Goal: Participate in discussion: Engage in conversation with other users on a specific topic

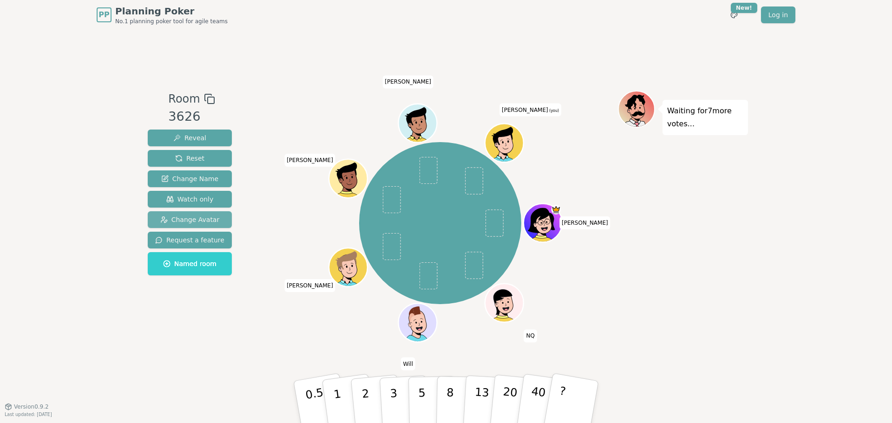
click at [186, 221] on span "Change Avatar" at bounding box center [189, 219] width 59 height 9
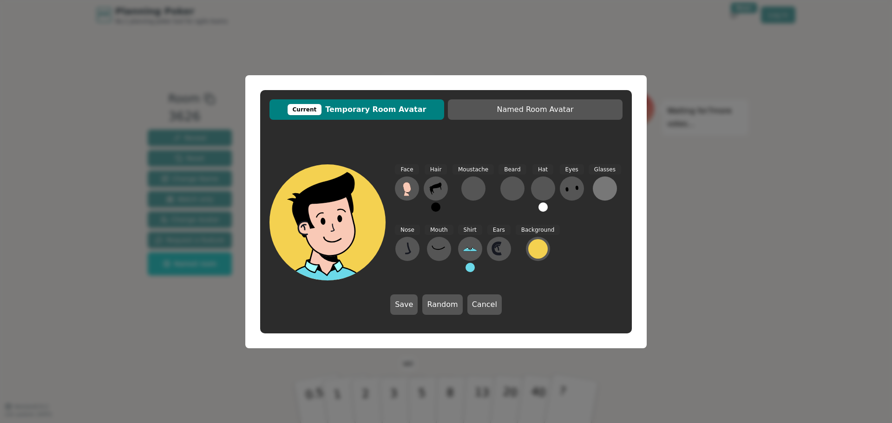
click at [599, 191] on div at bounding box center [605, 188] width 15 height 15
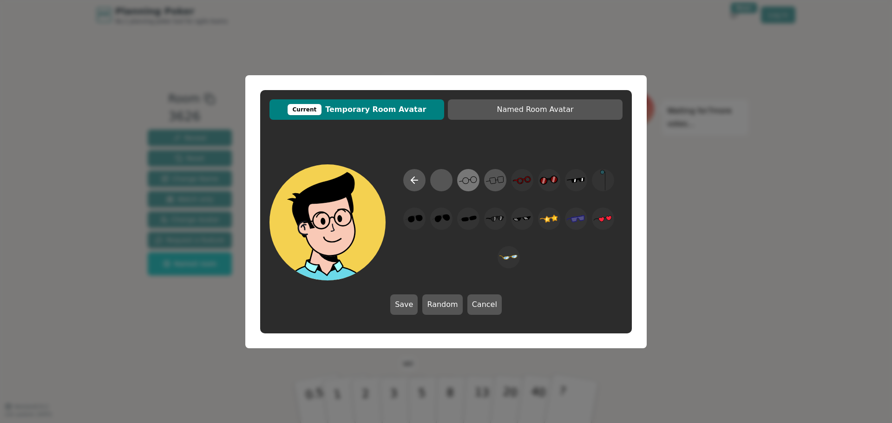
click at [470, 178] on icon at bounding box center [468, 180] width 18 height 21
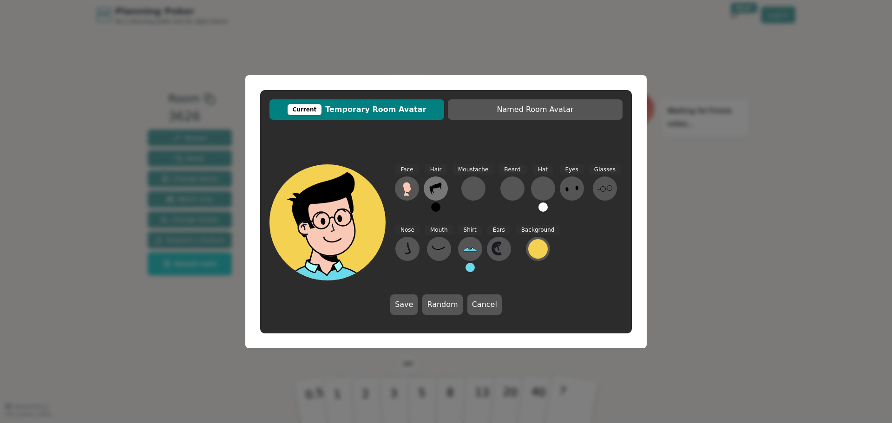
click at [433, 188] on icon at bounding box center [436, 189] width 12 height 12
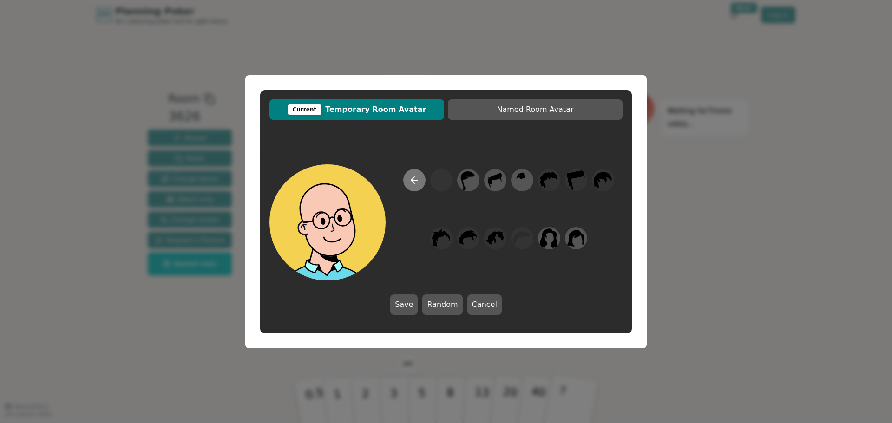
click at [410, 180] on icon at bounding box center [414, 180] width 11 height 11
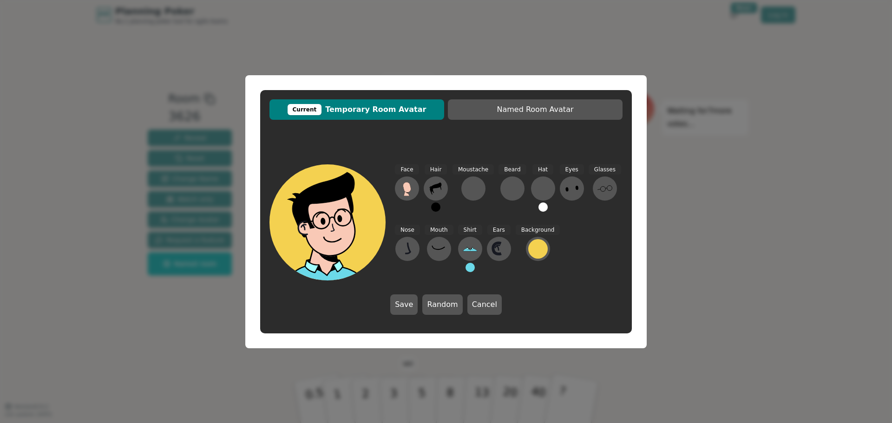
click at [435, 207] on button at bounding box center [435, 207] width 9 height 9
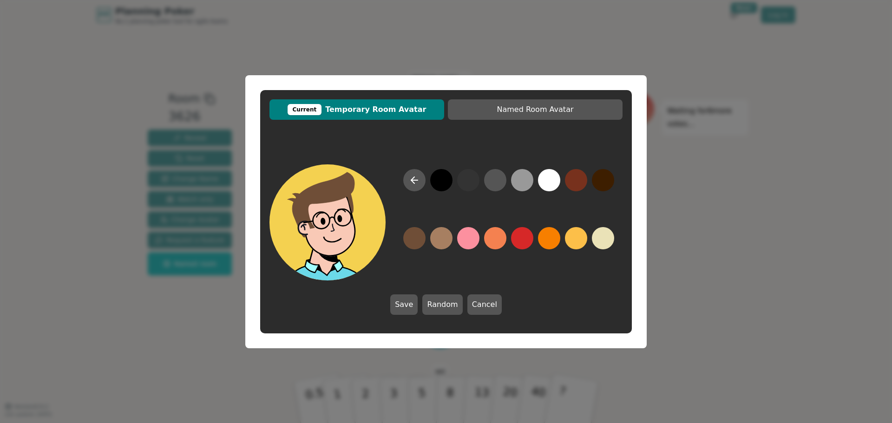
click at [412, 240] on button at bounding box center [414, 238] width 22 height 22
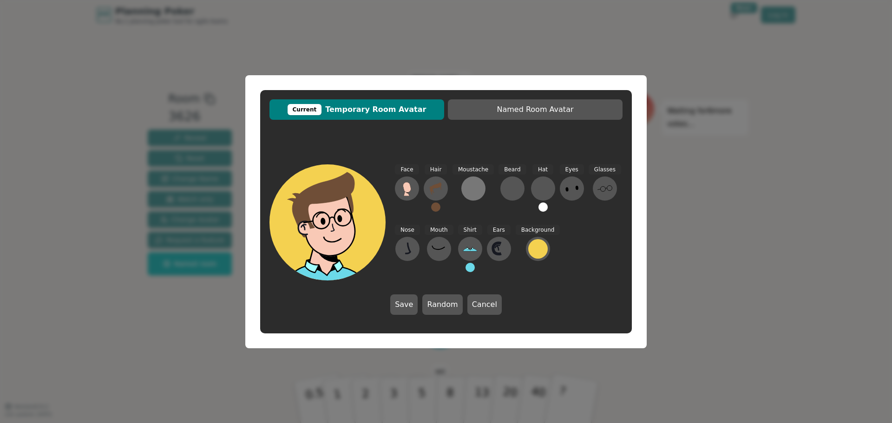
click at [472, 187] on div at bounding box center [473, 188] width 15 height 15
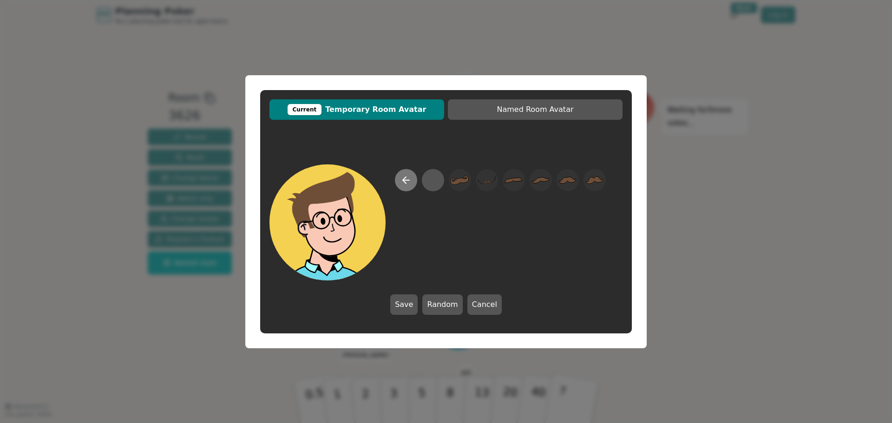
click at [408, 183] on icon at bounding box center [406, 180] width 11 height 11
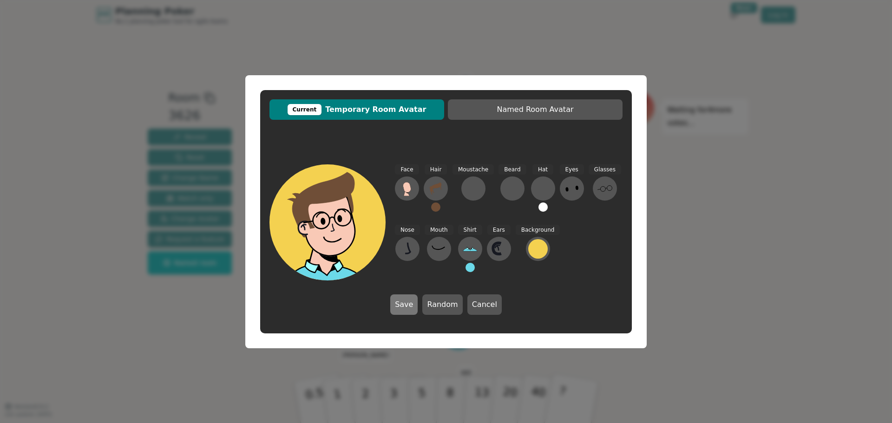
click at [405, 303] on button "Save" at bounding box center [403, 305] width 27 height 20
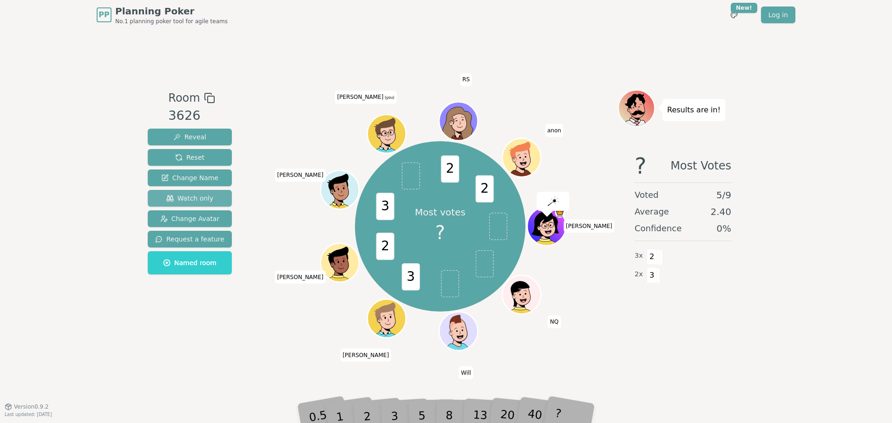
click at [198, 194] on span "Watch only" at bounding box center [189, 198] width 47 height 9
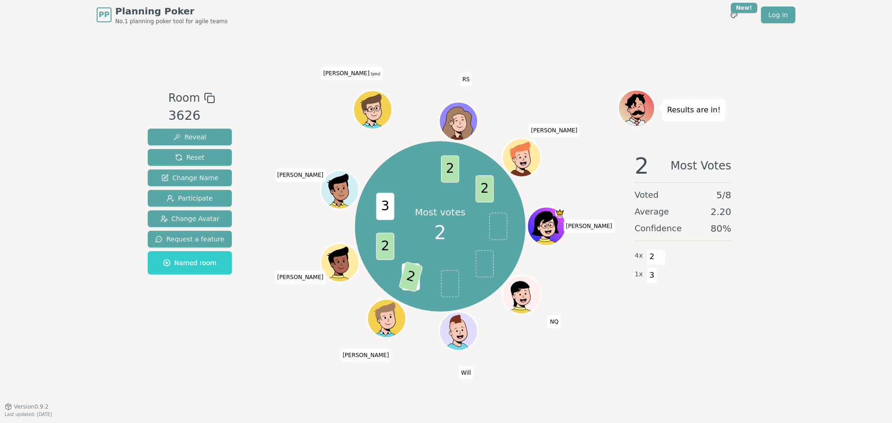
click at [76, 150] on div "PP Planning Poker No.1 planning poker tool for agile teams Toggle theme New! Lo…" at bounding box center [446, 211] width 892 height 423
click at [119, 222] on div "PP Planning Poker No.1 planning poker tool for agile teams Toggle theme New! Lo…" at bounding box center [446, 211] width 892 height 423
click at [201, 201] on span "Participate" at bounding box center [190, 198] width 46 height 9
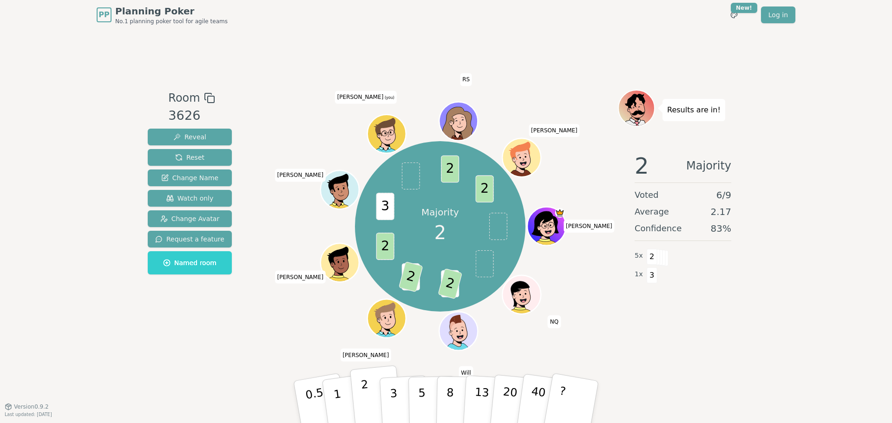
click at [362, 404] on button "2" at bounding box center [376, 403] width 53 height 74
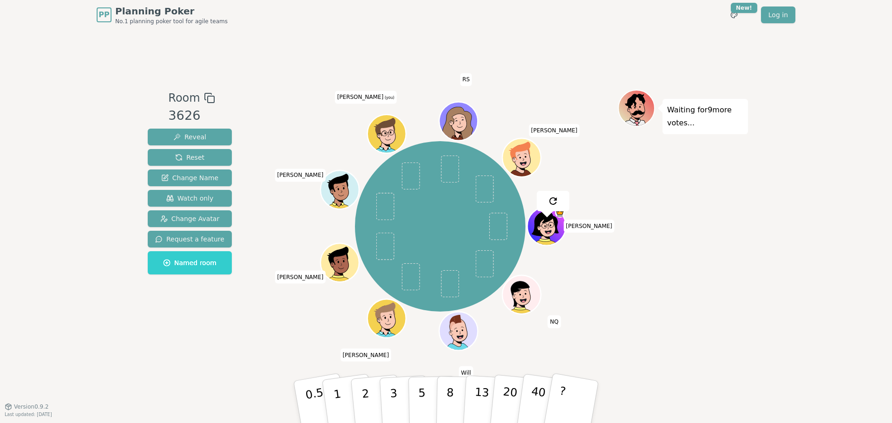
click at [182, 362] on div "Room 3626 Reveal Reset Change Name Watch only Change Avatar Request a feature N…" at bounding box center [446, 218] width 604 height 377
click at [81, 195] on div "PP Planning Poker No.1 planning poker tool for agile teams Toggle theme New! Lo…" at bounding box center [446, 211] width 892 height 423
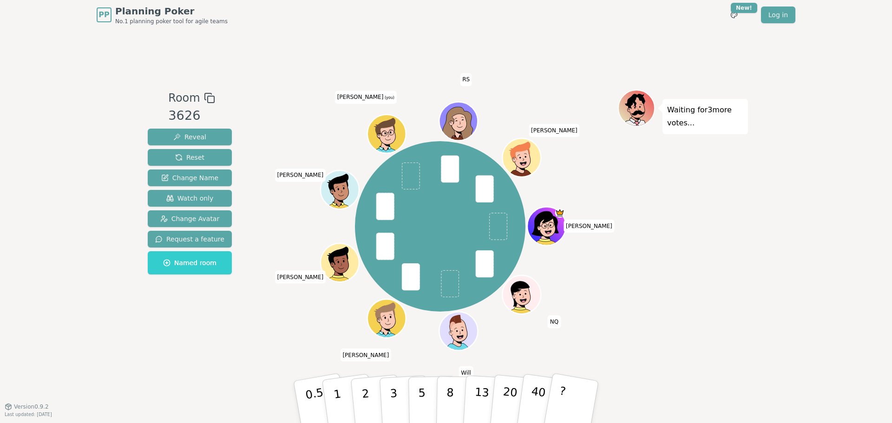
click at [81, 173] on div "PP Planning Poker No.1 planning poker tool for agile teams Toggle theme New! Lo…" at bounding box center [446, 211] width 892 height 423
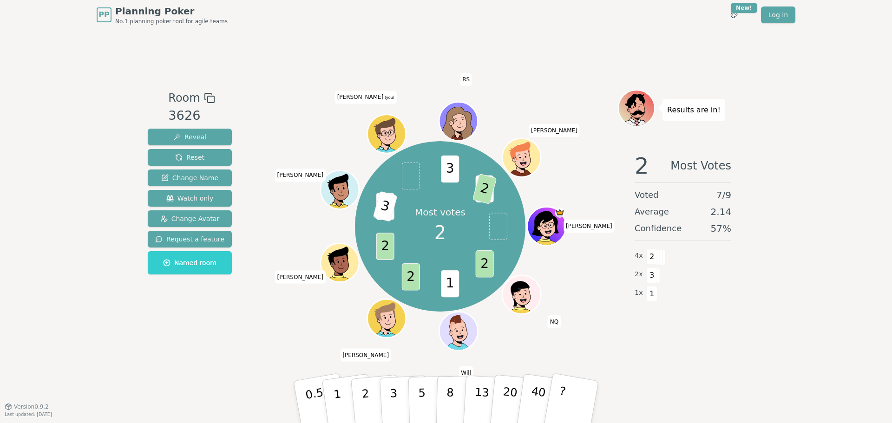
click at [82, 238] on div "PP Planning Poker No.1 planning poker tool for agile teams Toggle theme New! Lo…" at bounding box center [446, 211] width 892 height 423
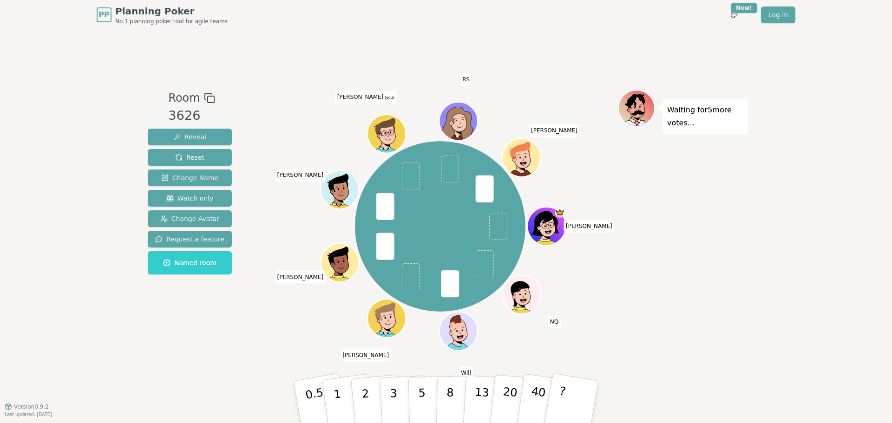
click at [180, 337] on div "Room 3626 Reveal Reset Change Name Watch only Change Avatar Request a feature N…" at bounding box center [190, 218] width 92 height 257
click at [178, 200] on span "Watch only" at bounding box center [189, 198] width 47 height 9
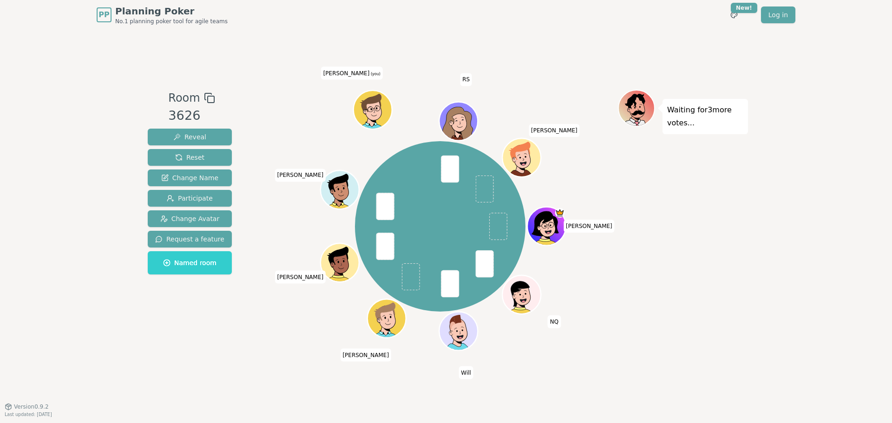
click at [74, 331] on div "PP Planning Poker No.1 planning poker tool for agile teams Toggle theme New! Lo…" at bounding box center [446, 211] width 892 height 423
click at [195, 202] on span "Participate" at bounding box center [190, 198] width 46 height 9
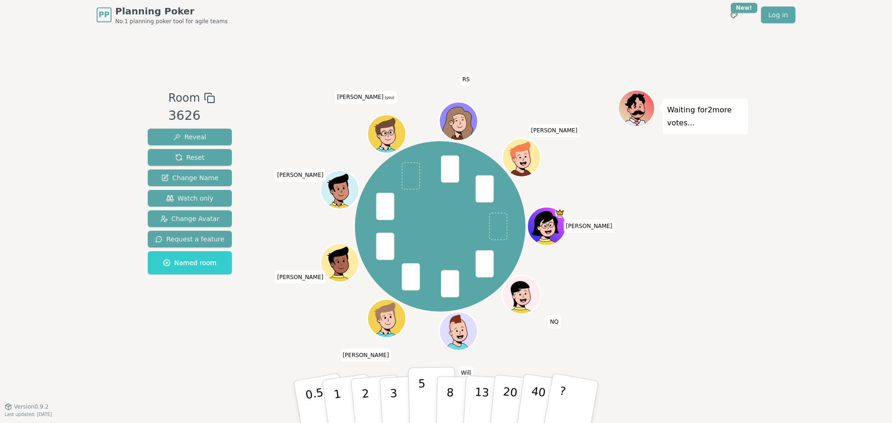
click at [424, 398] on button "5" at bounding box center [432, 402] width 48 height 71
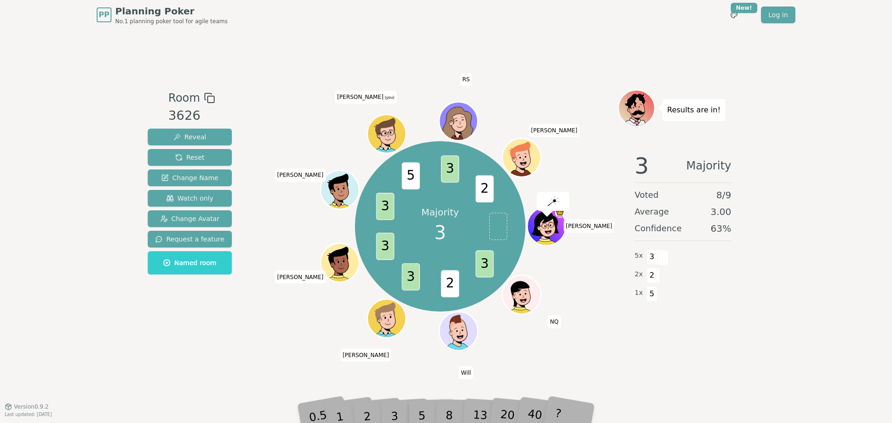
click at [191, 356] on div "Room 3626 Reveal Reset Change Name Watch only Change Avatar Request a feature N…" at bounding box center [446, 218] width 604 height 377
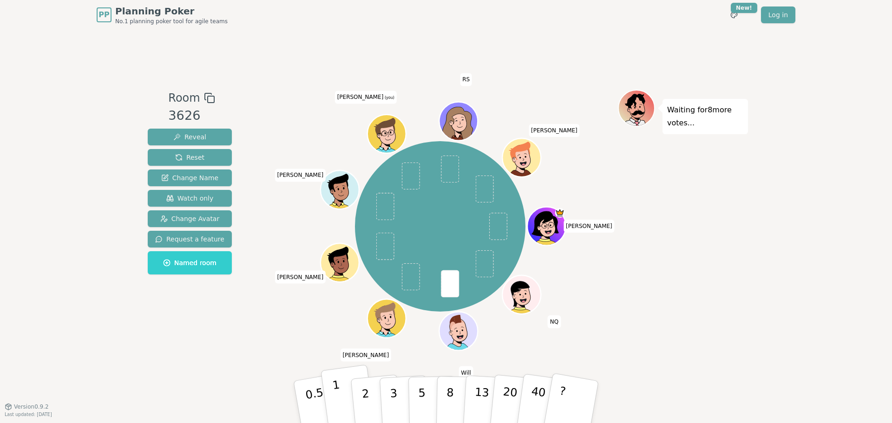
click at [342, 402] on button "1" at bounding box center [348, 402] width 55 height 75
